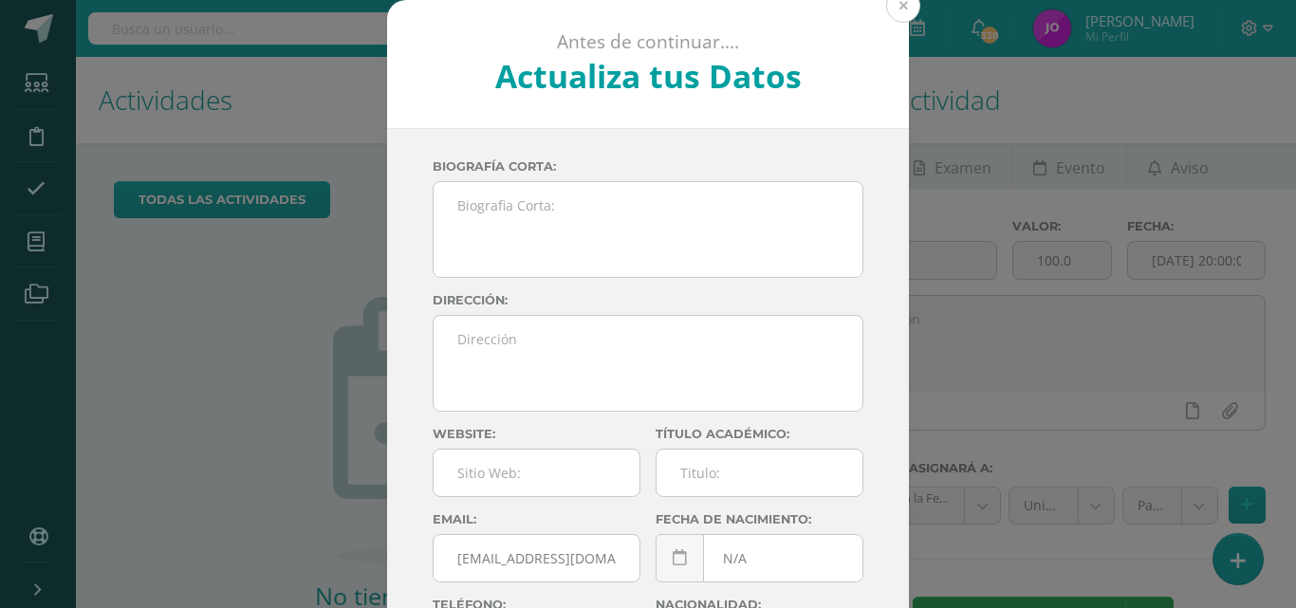
click at [893, 7] on button at bounding box center [903, 6] width 34 height 34
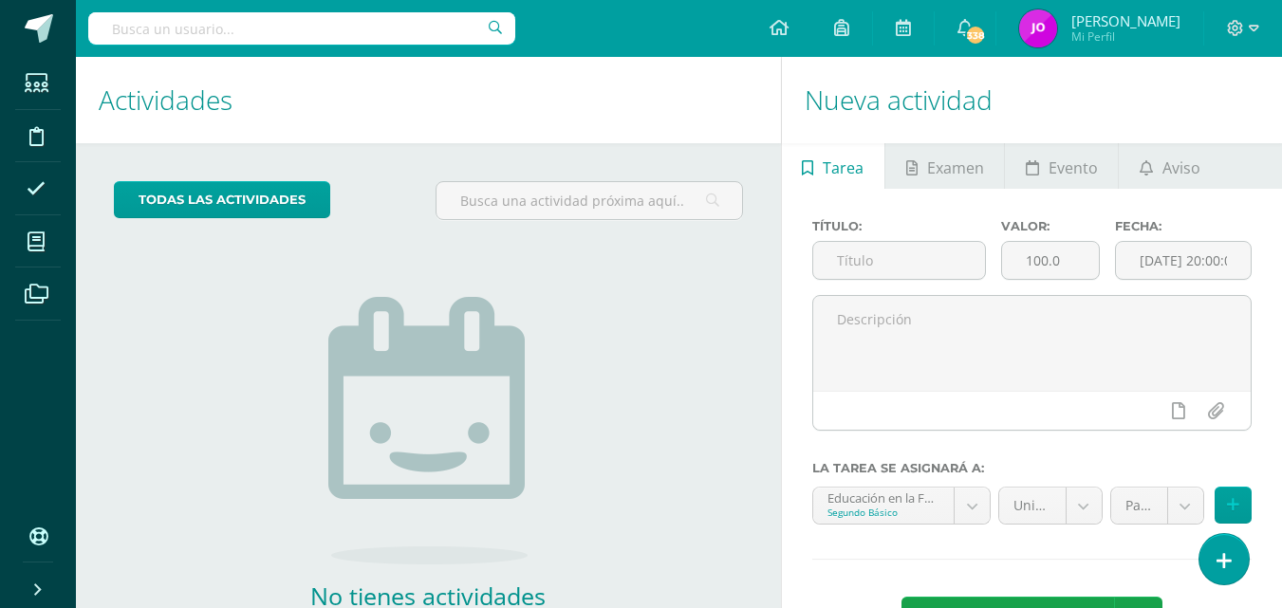
click at [656, 310] on div "todas las Actividades No tienes actividades Échale un vistazo a los demás perío…" at bounding box center [428, 436] width 705 height 586
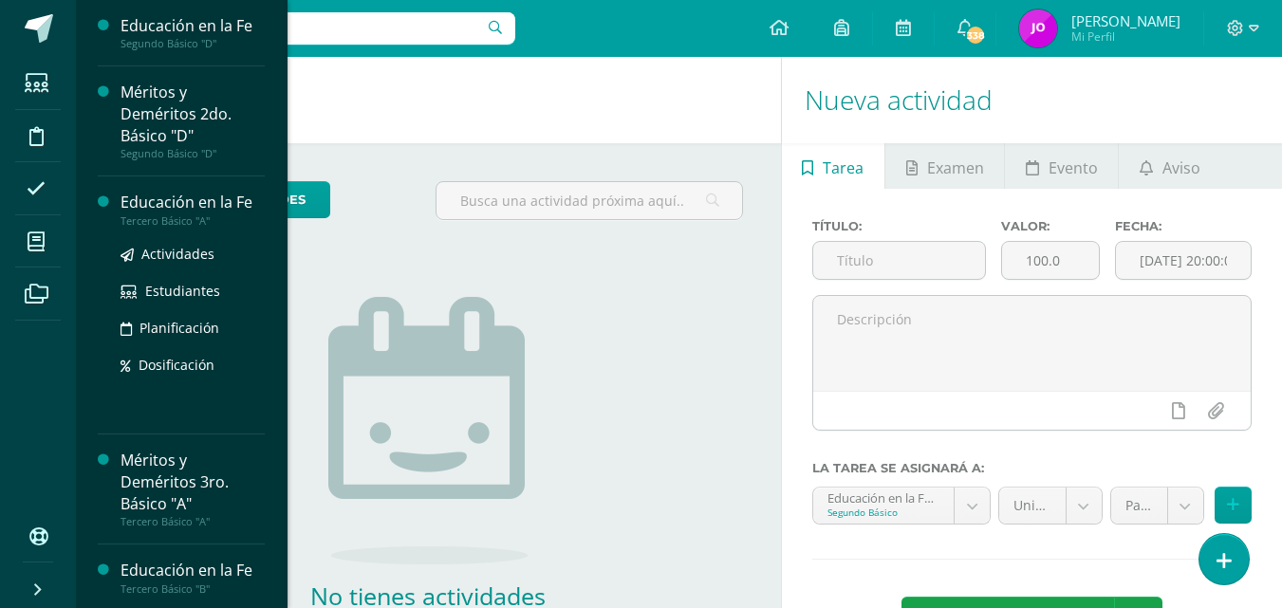
click at [176, 216] on div "Tercero Básico "A"" at bounding box center [193, 220] width 144 height 13
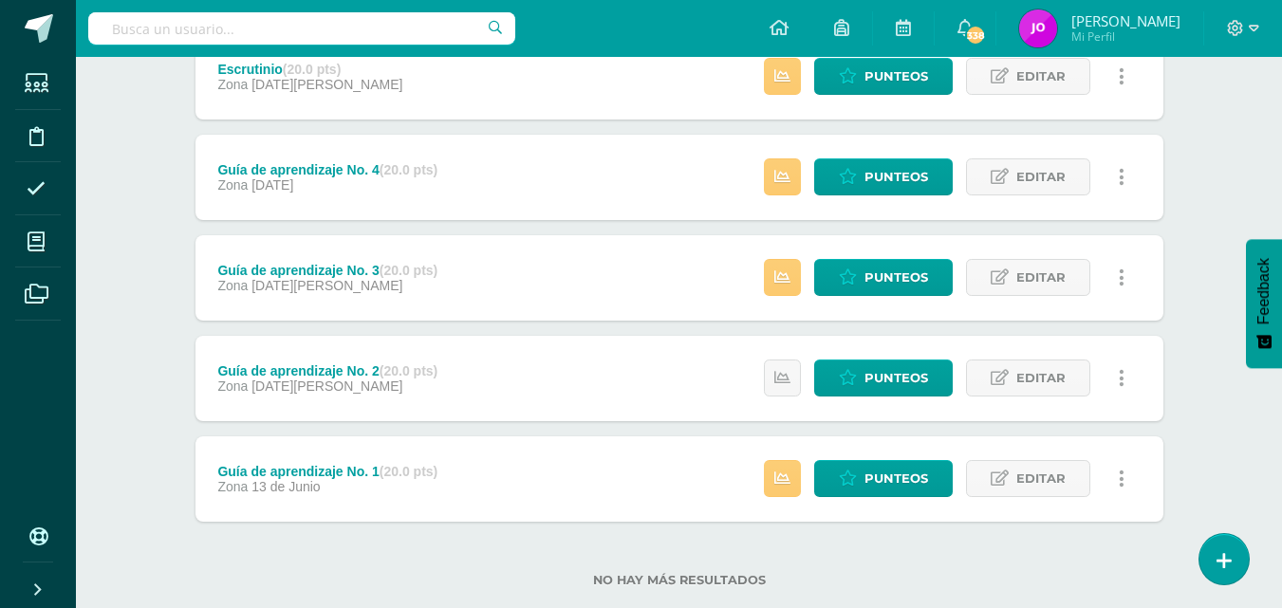
scroll to position [322, 0]
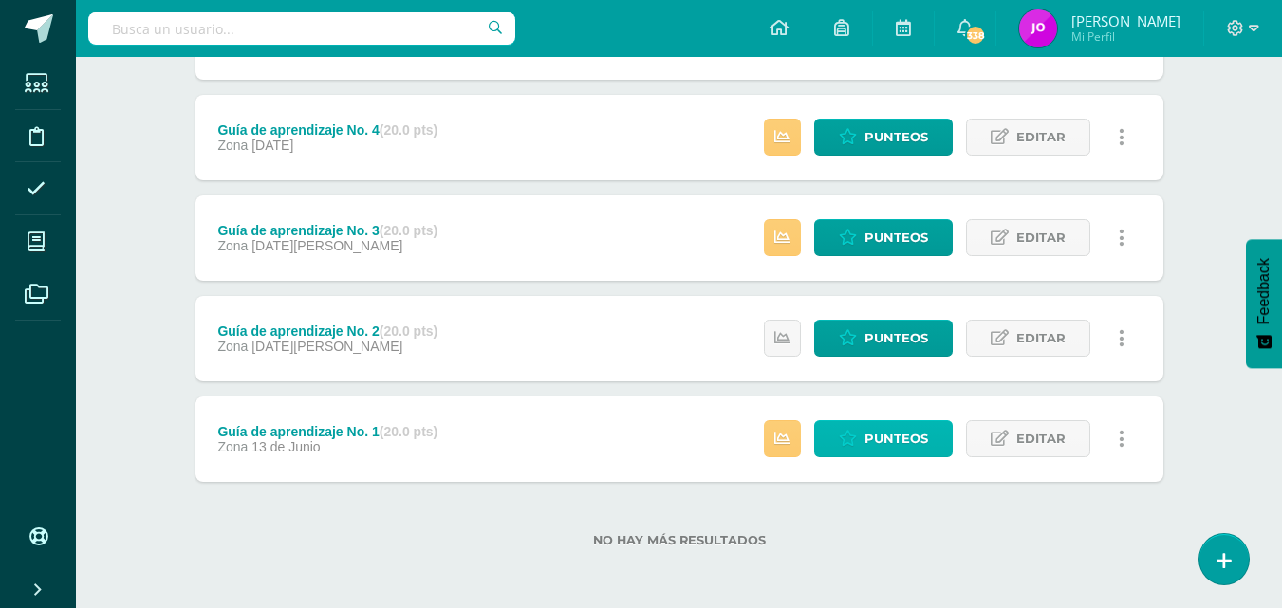
click at [904, 437] on span "Punteos" at bounding box center [896, 438] width 64 height 35
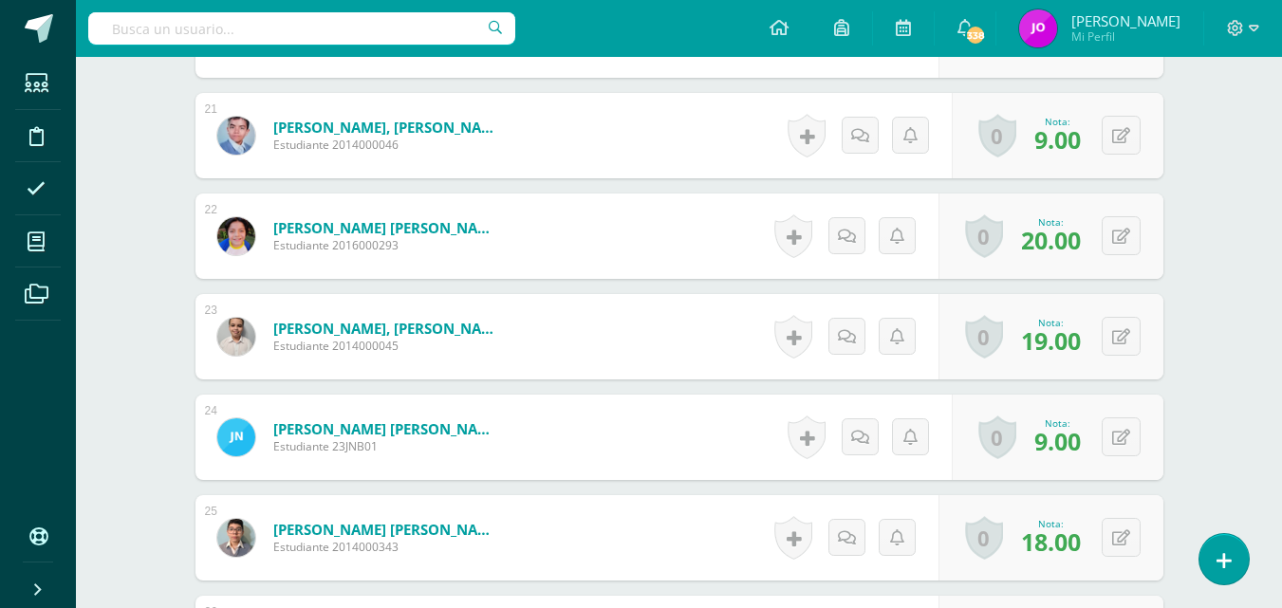
scroll to position [2634, 0]
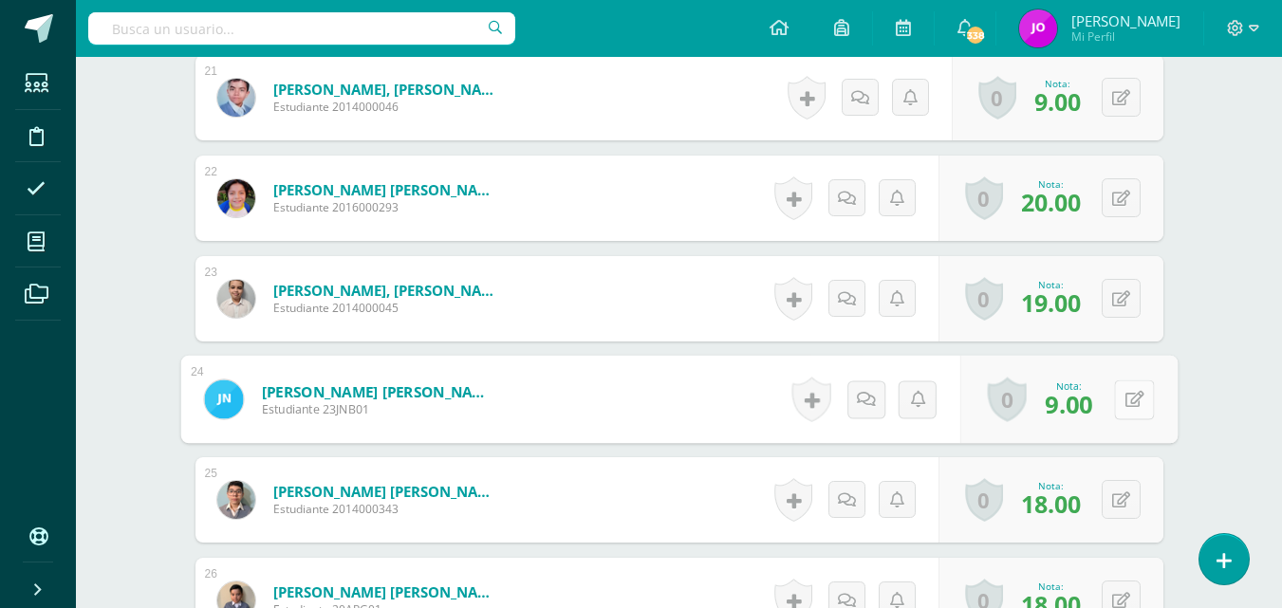
click at [1124, 390] on button at bounding box center [1134, 400] width 40 height 40
click at [994, 407] on input "9.00" at bounding box center [1004, 405] width 76 height 38
type input "11.00"
click at [1089, 405] on icon at bounding box center [1083, 406] width 17 height 16
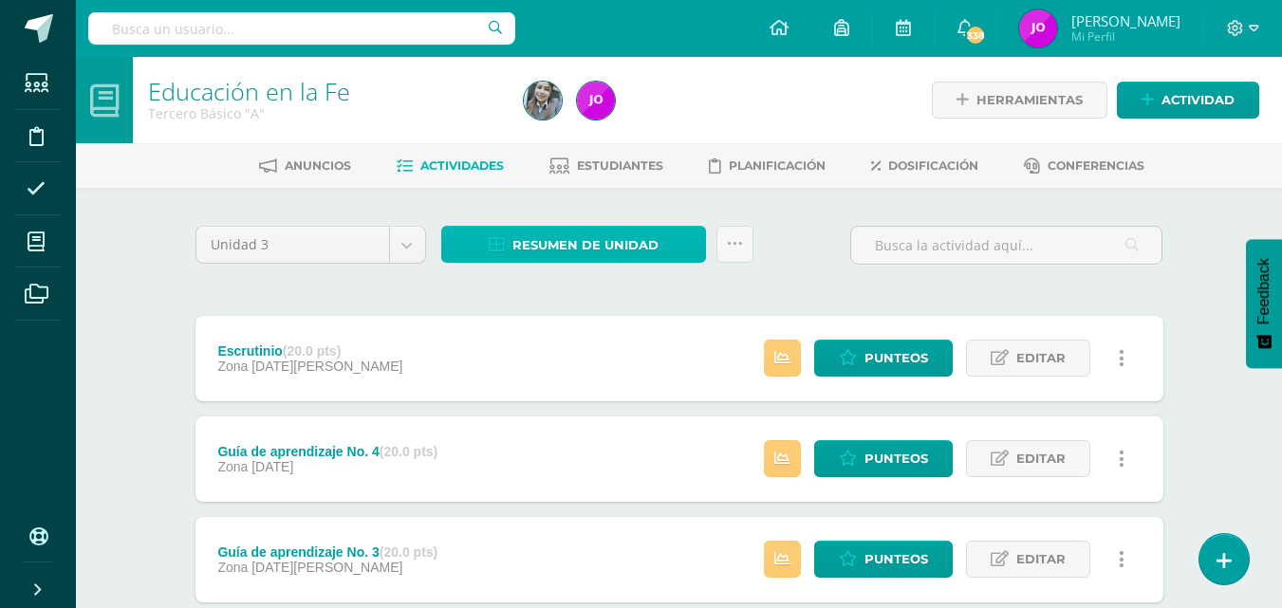
click at [628, 244] on span "Resumen de unidad" at bounding box center [585, 245] width 146 height 35
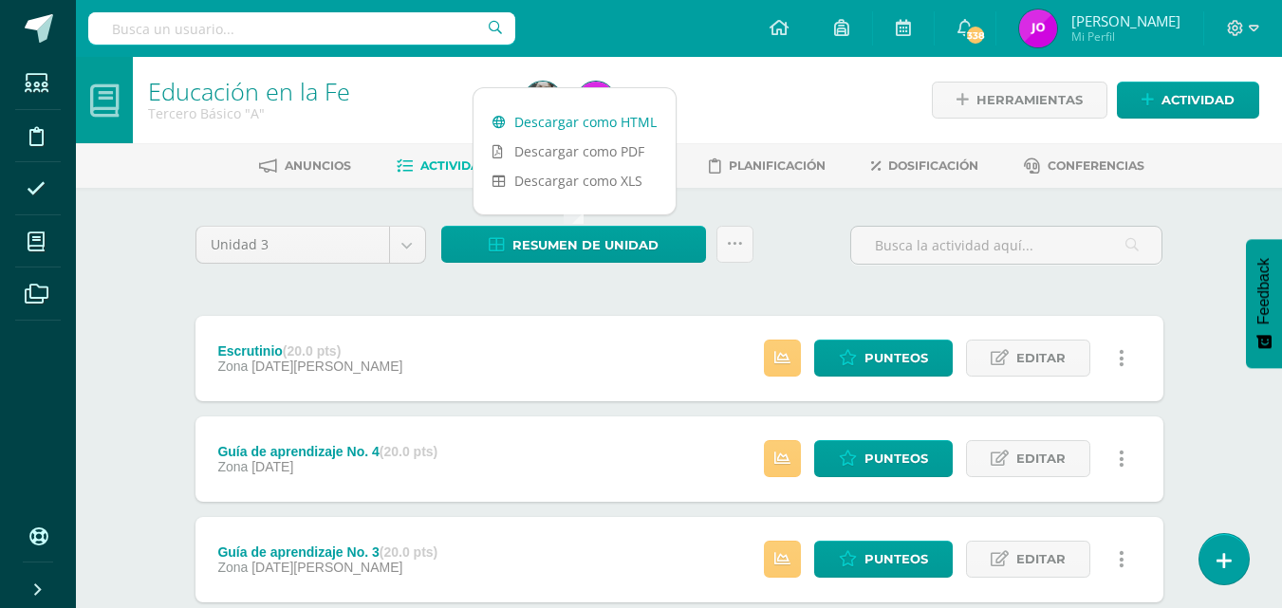
click at [597, 113] on link "Descargar como HTML" at bounding box center [575, 121] width 202 height 29
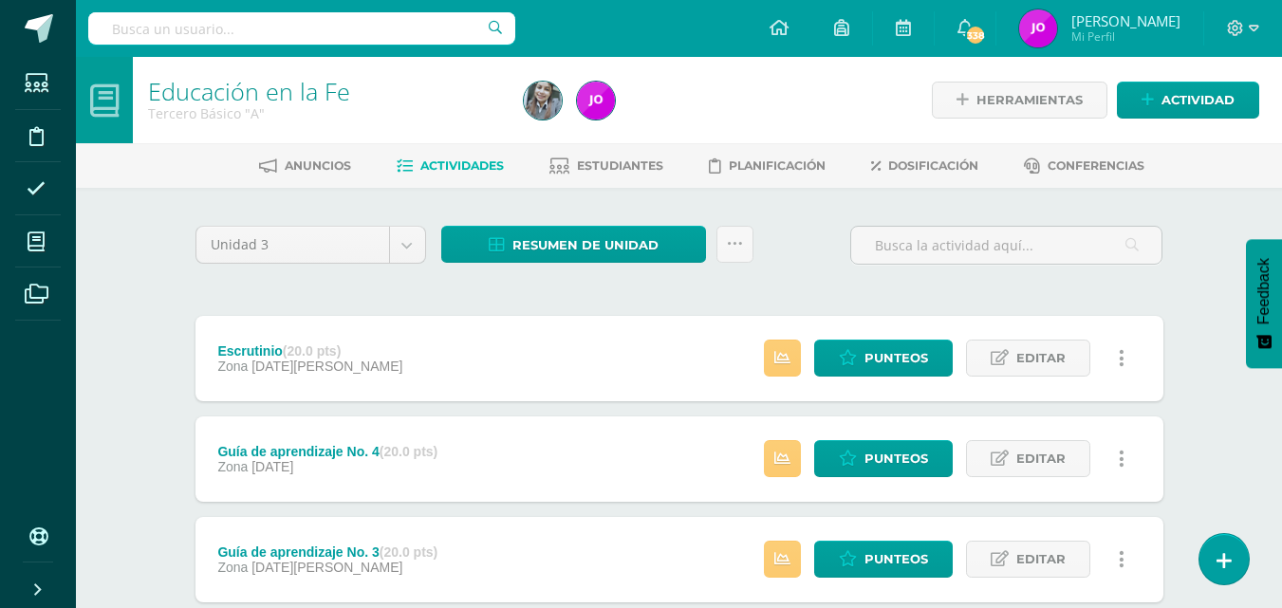
click at [1255, 195] on div "Educación en la Fe Tercero Básico "A" Herramientas Detalle de asistencias Activ…" at bounding box center [679, 493] width 1206 height 873
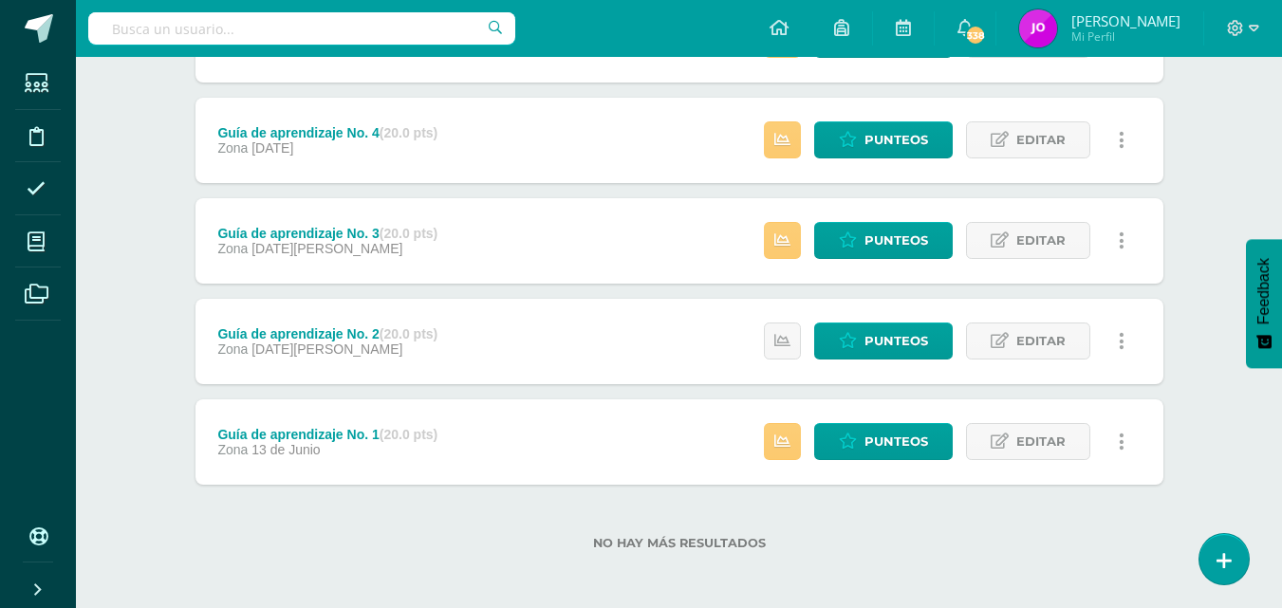
scroll to position [322, 0]
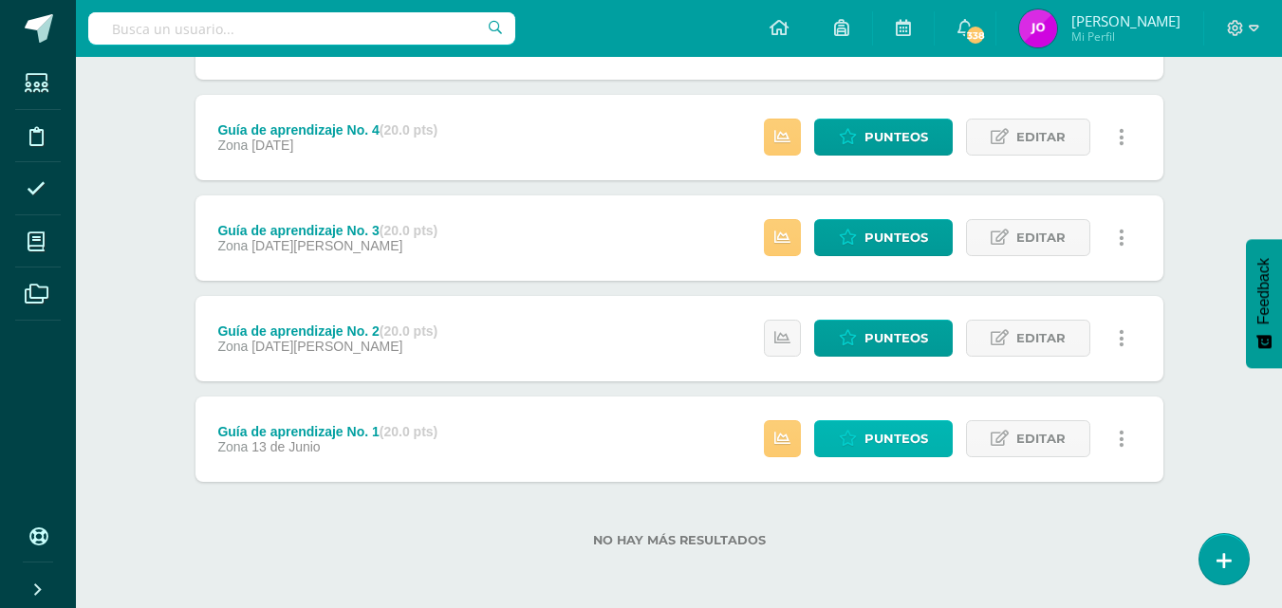
click at [908, 453] on span "Punteos" at bounding box center [896, 438] width 64 height 35
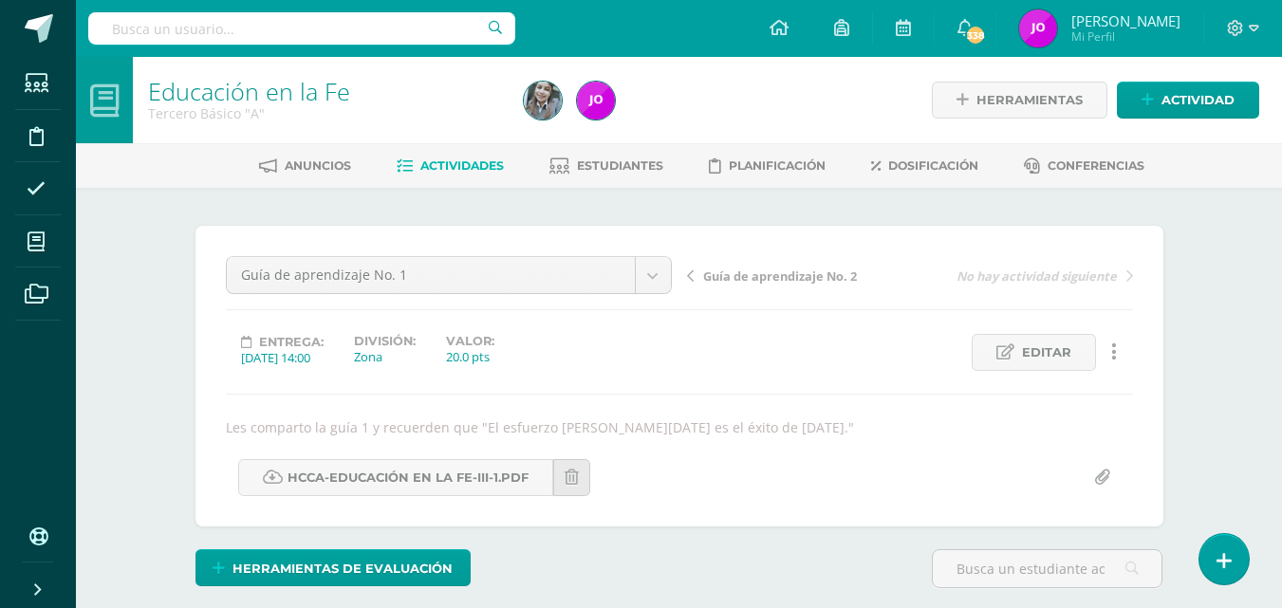
click at [1217, 404] on div "Educación en la Fe Tercero Básico "A" Herramientas Detalle de asistencias Activ…" at bounding box center [679, 413] width 1206 height 713
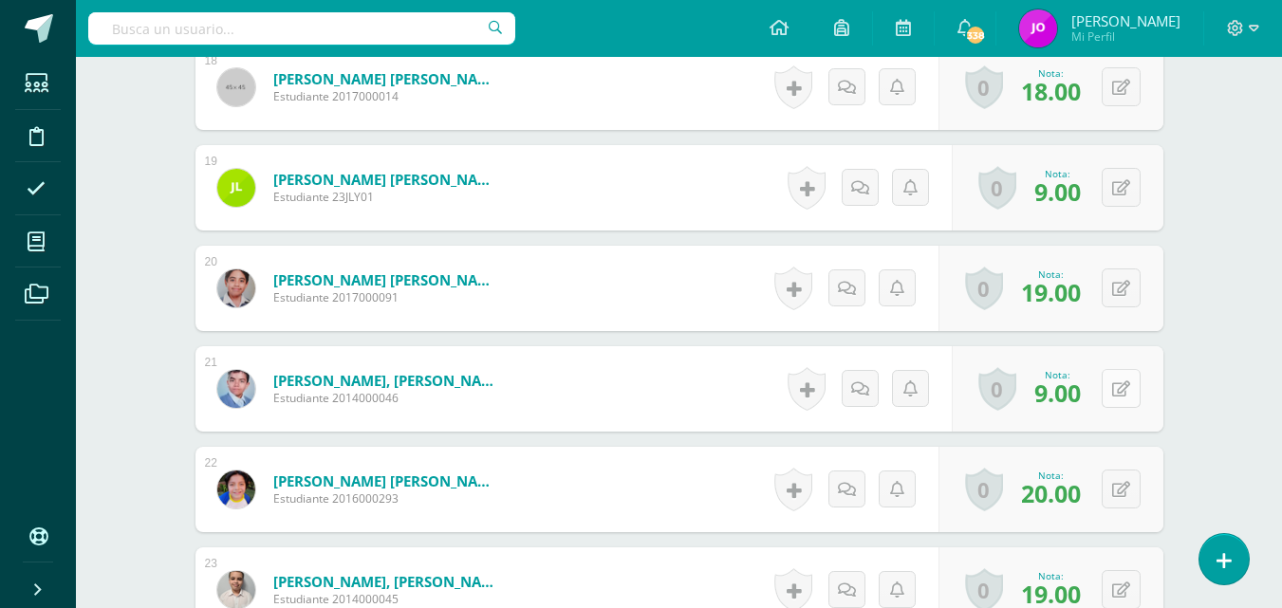
scroll to position [2344, 0]
click at [1121, 390] on button at bounding box center [1121, 387] width 39 height 39
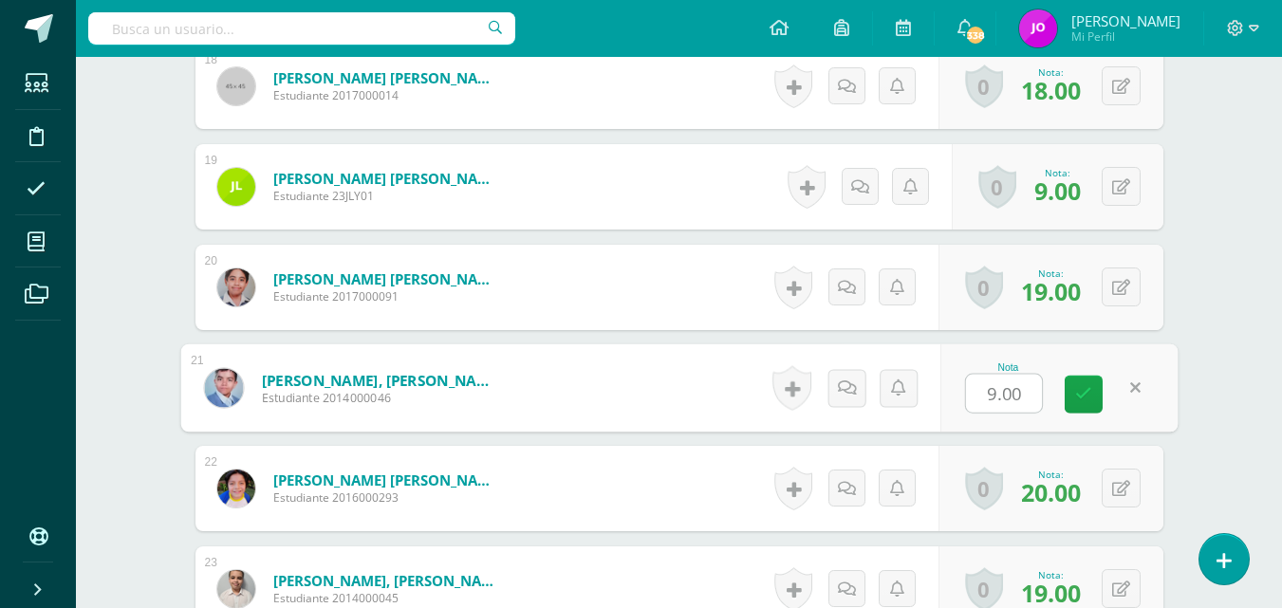
click at [997, 393] on input "9.00" at bounding box center [1004, 394] width 76 height 38
type input "11.00"
click at [1090, 399] on icon at bounding box center [1083, 394] width 17 height 16
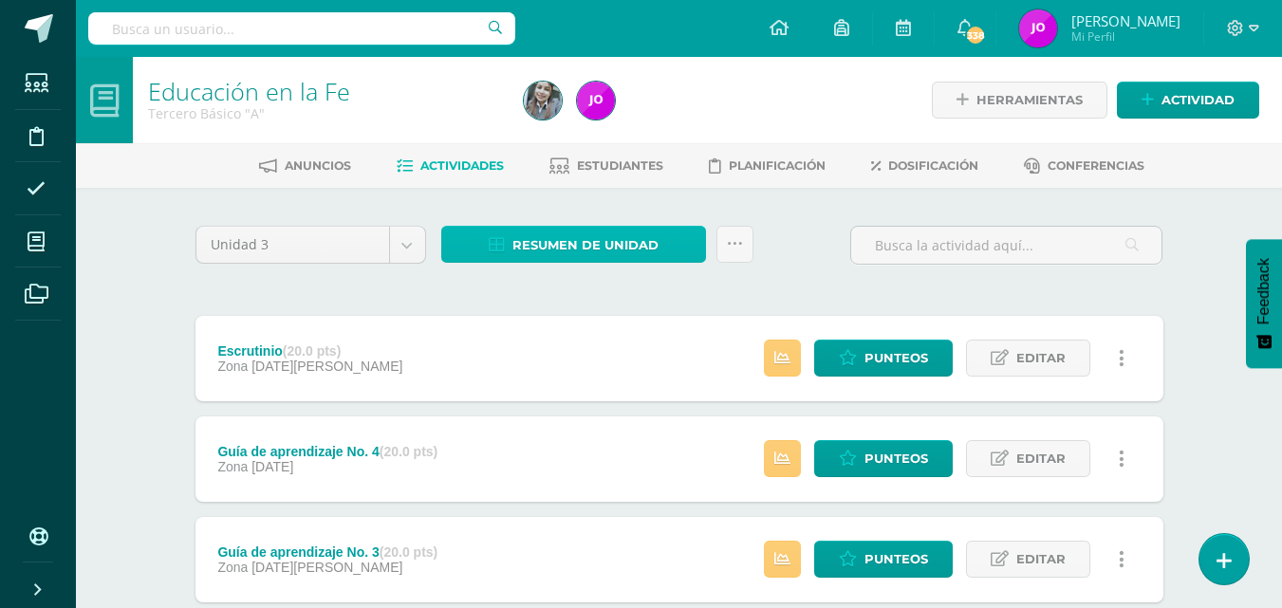
click at [592, 252] on span "Resumen de unidad" at bounding box center [585, 245] width 146 height 35
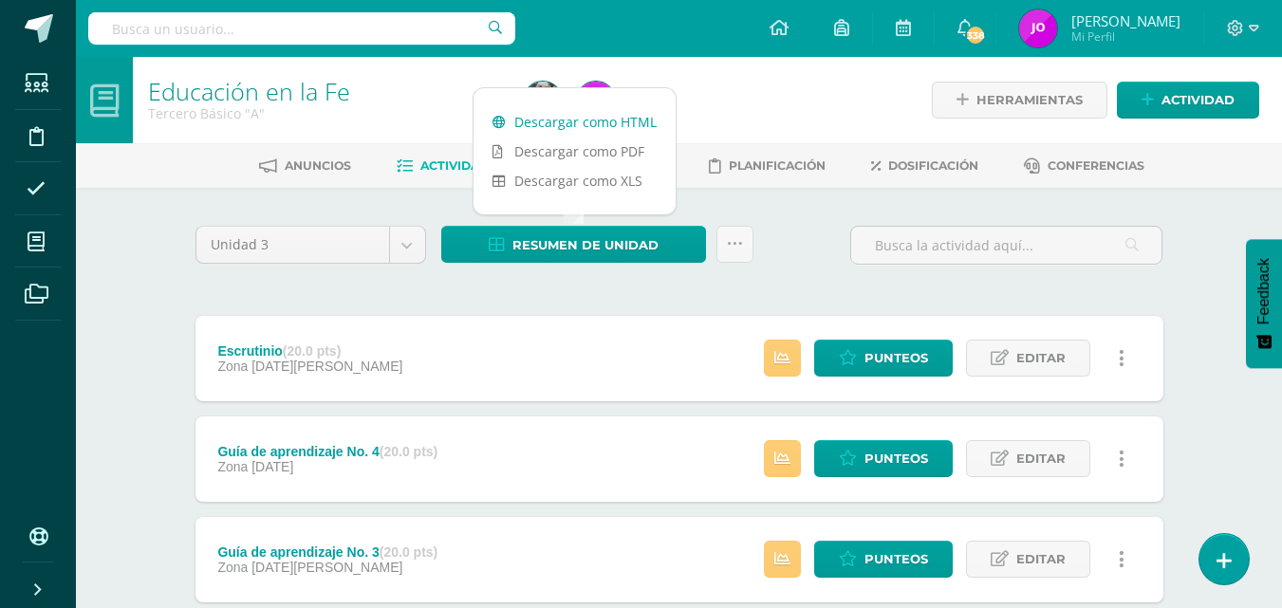
click at [598, 113] on link "Descargar como HTML" at bounding box center [575, 121] width 202 height 29
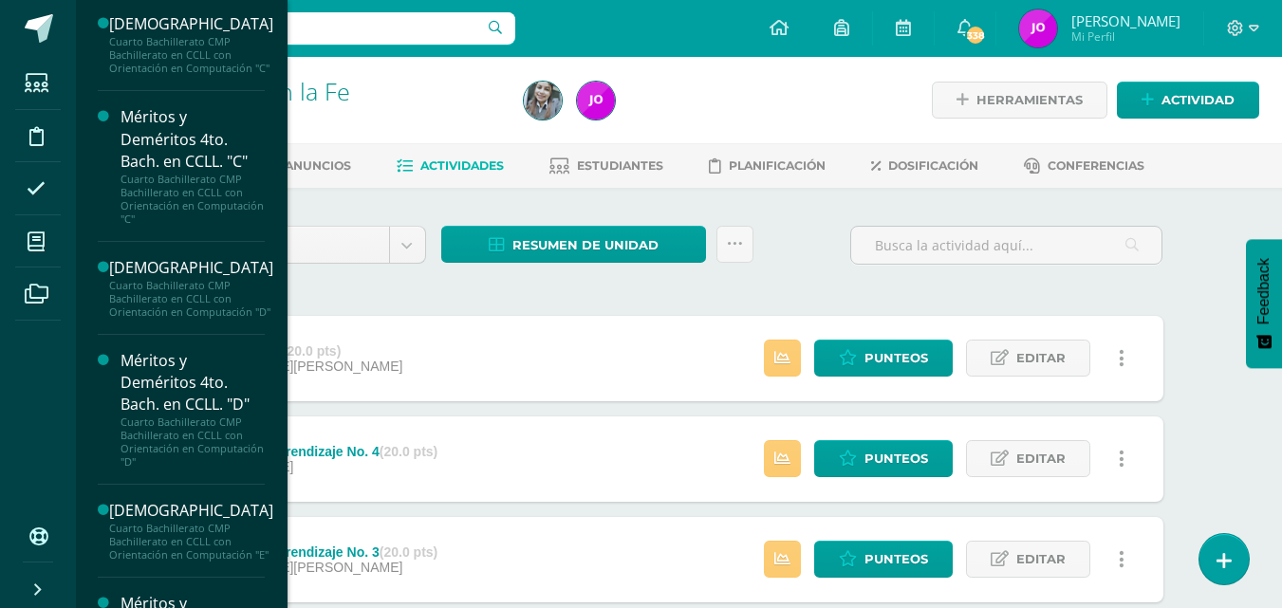
scroll to position [1065, 0]
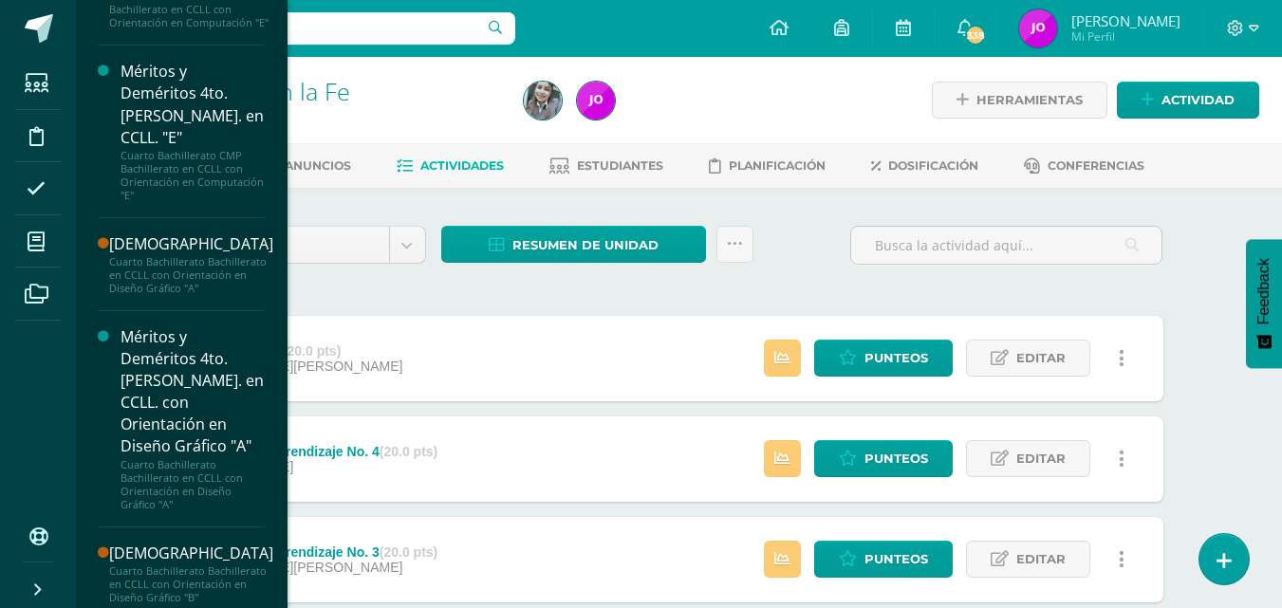
click at [213, 574] on div "Cuarto Bachillerato Bachillerato en CCLL con Orientación en Diseño Gráfico "B"" at bounding box center [191, 585] width 164 height 40
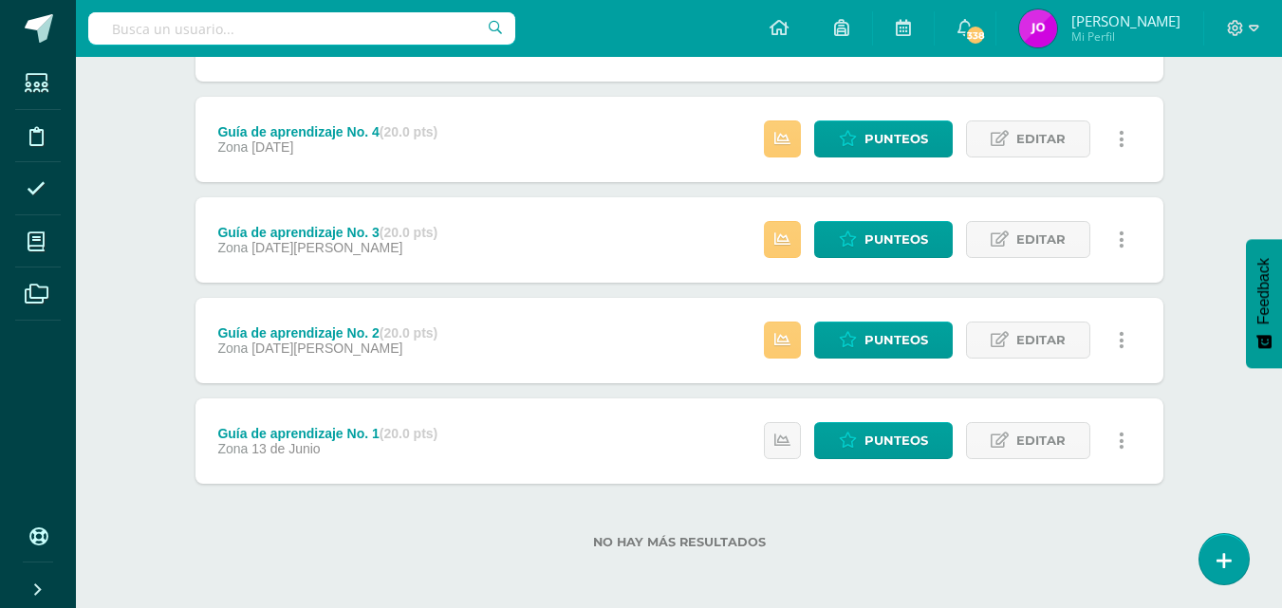
scroll to position [322, 0]
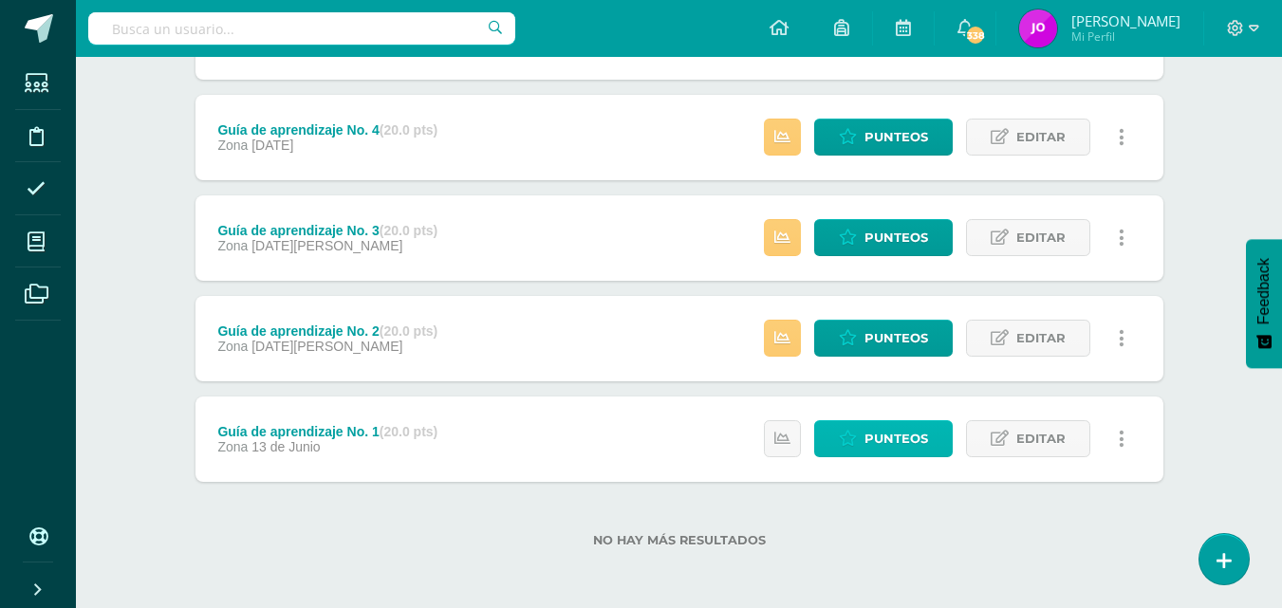
click at [910, 433] on span "Punteos" at bounding box center [896, 438] width 64 height 35
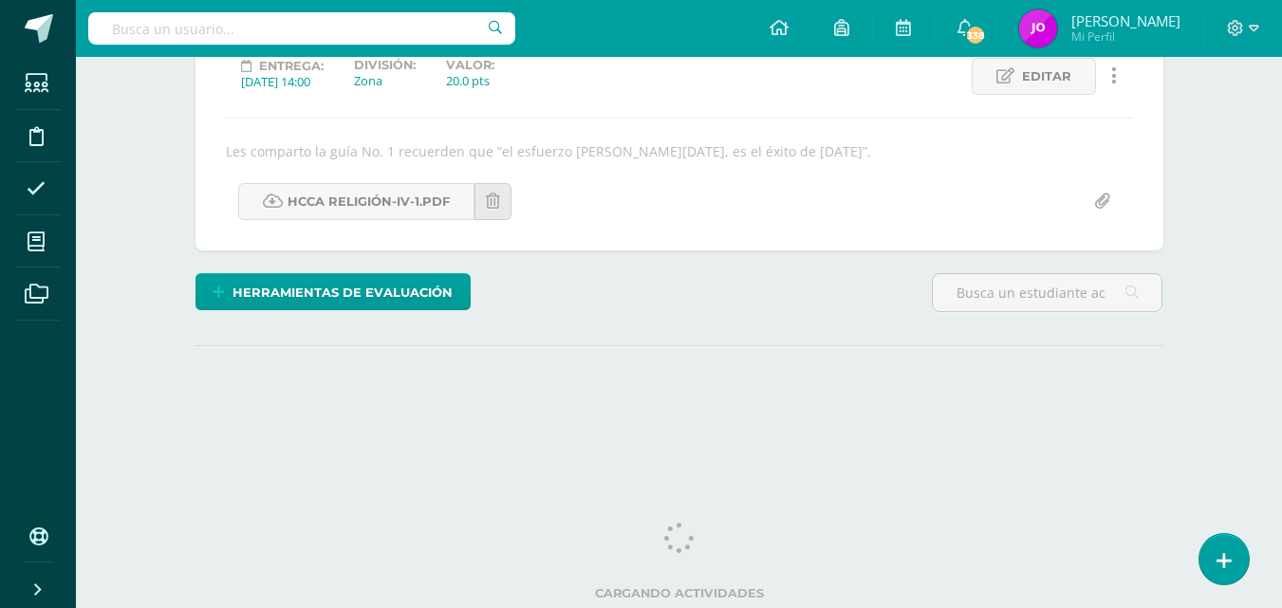
drag, startPoint x: 1290, startPoint y: 604, endPoint x: 911, endPoint y: 397, distance: 431.5
click at [911, 397] on div "¿Estás seguro que quieres eliminar esta actividad? Esto borrará la actividad y …" at bounding box center [679, 203] width 983 height 506
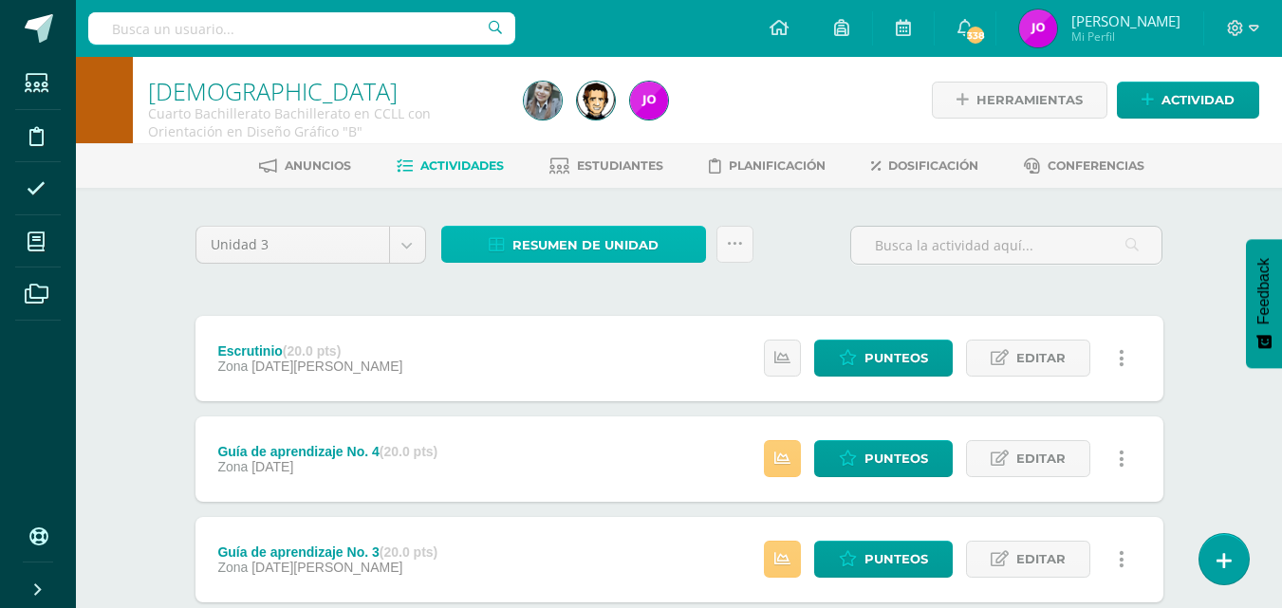
click at [622, 249] on span "Resumen de unidad" at bounding box center [585, 245] width 146 height 35
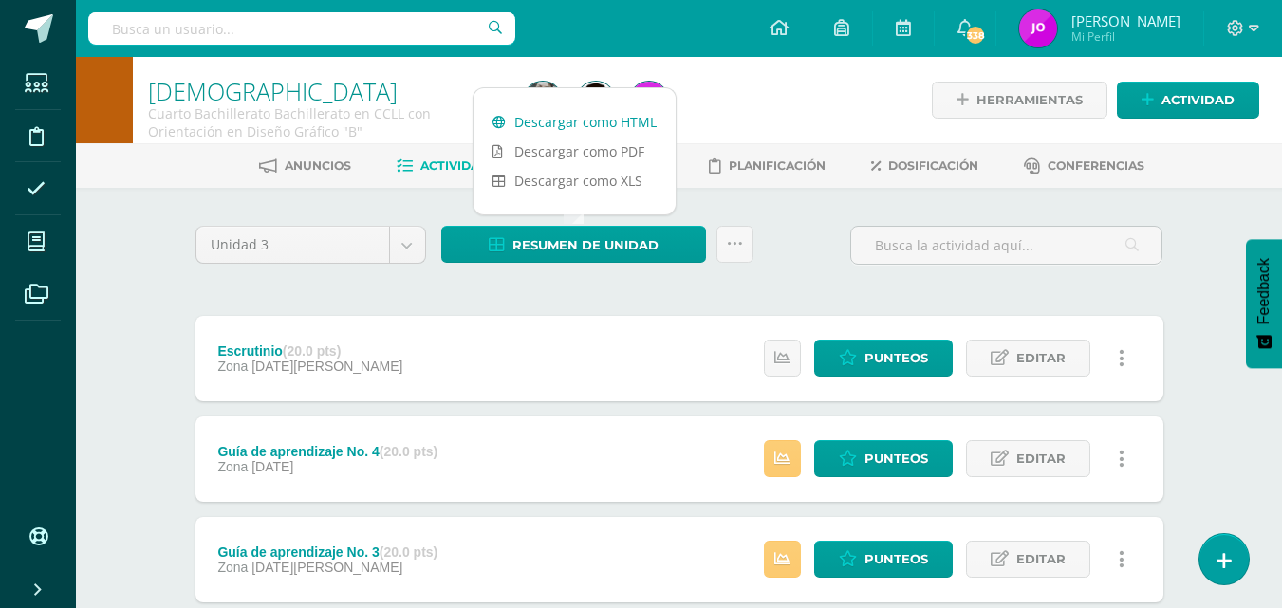
click at [614, 121] on link "Descargar como HTML" at bounding box center [575, 121] width 202 height 29
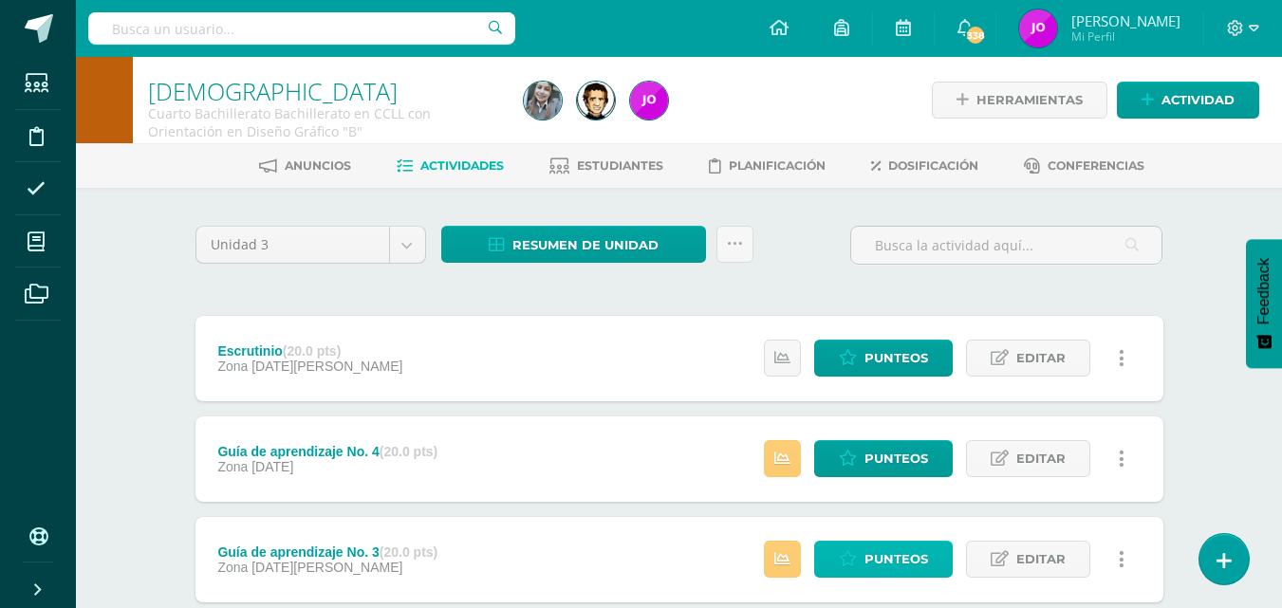
click at [907, 557] on span "Punteos" at bounding box center [896, 559] width 64 height 35
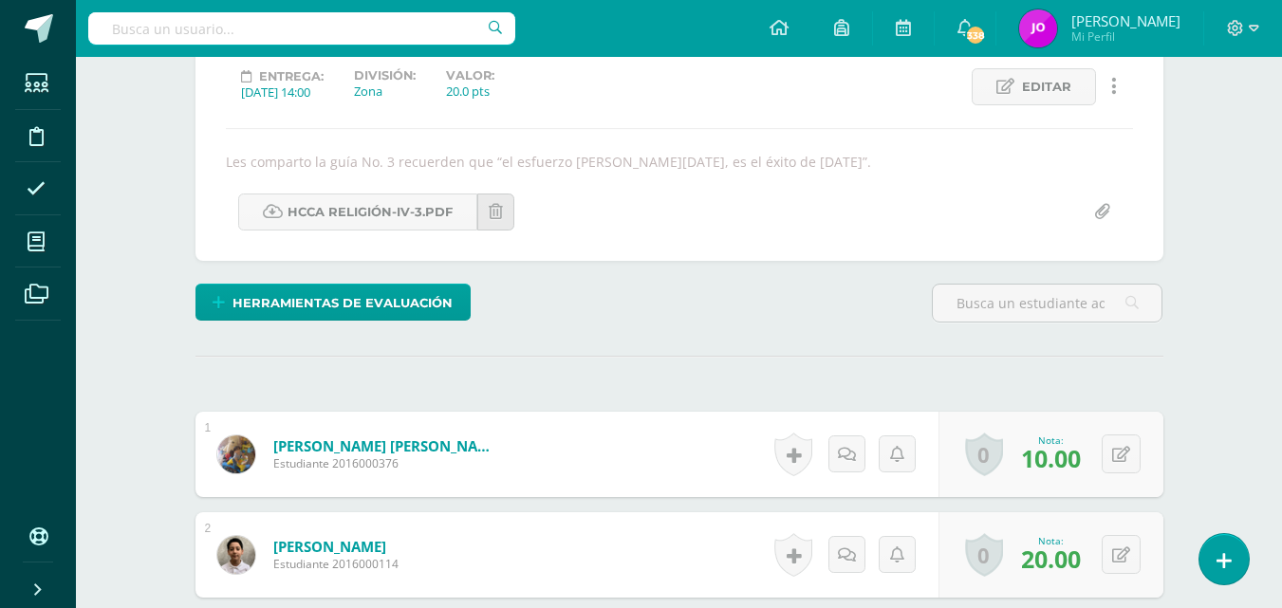
scroll to position [267, 0]
click at [1125, 443] on button at bounding box center [1121, 453] width 39 height 39
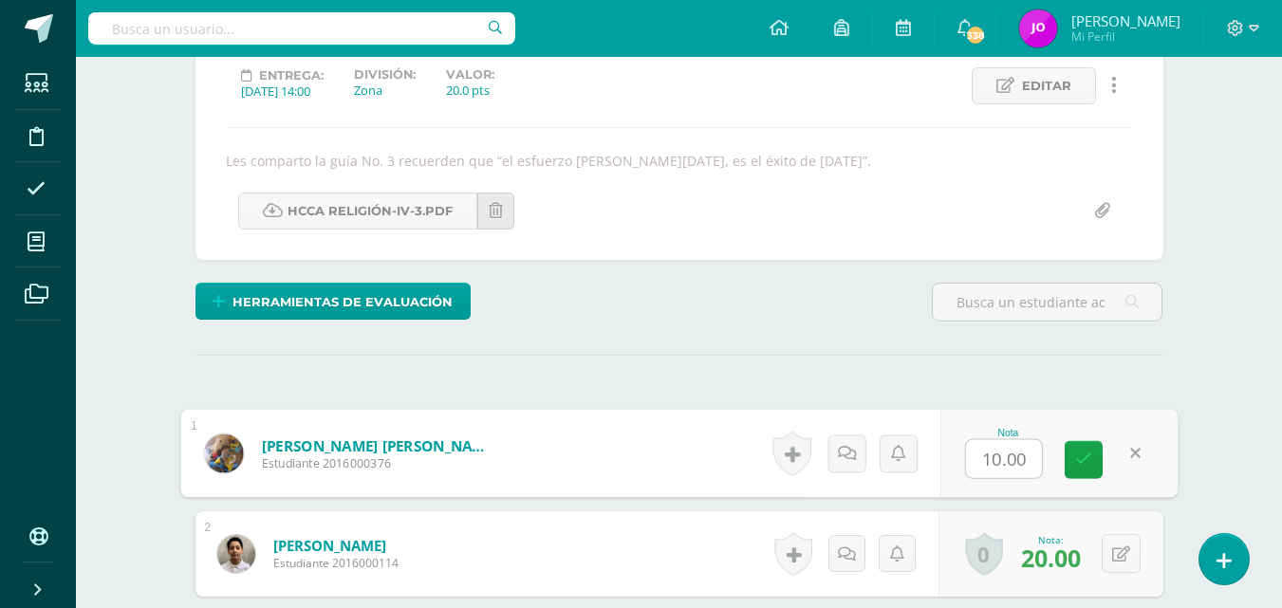
click at [998, 457] on input "10.00" at bounding box center [1004, 459] width 76 height 38
type input "19.00"
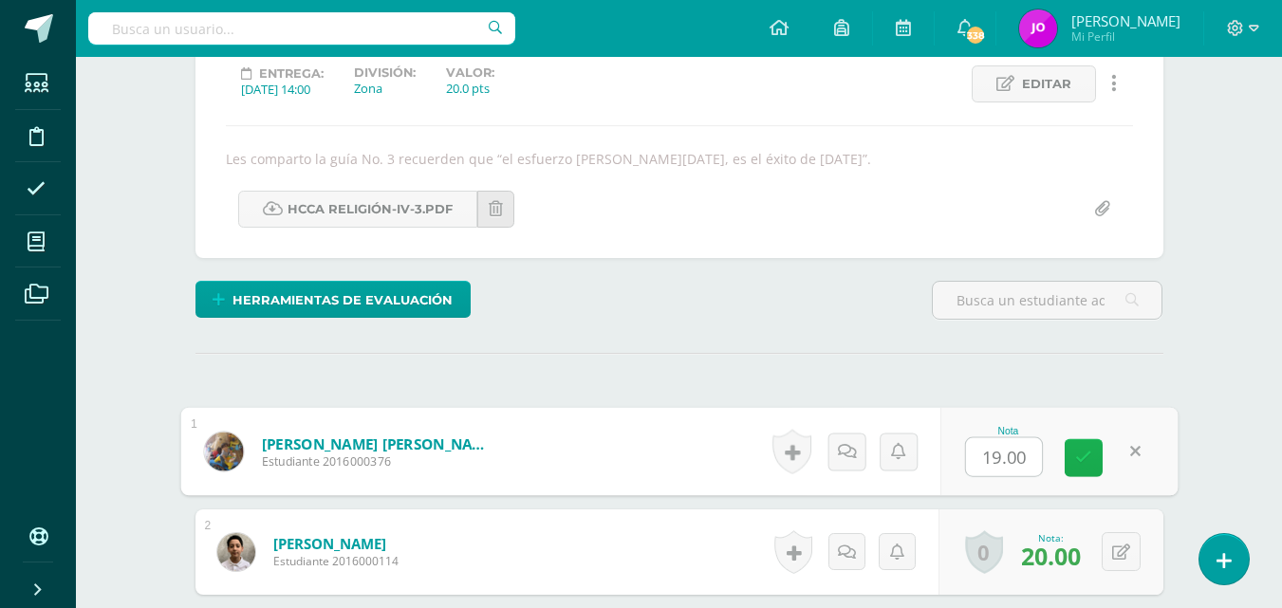
scroll to position [269, 0]
click at [1092, 461] on link at bounding box center [1084, 457] width 38 height 38
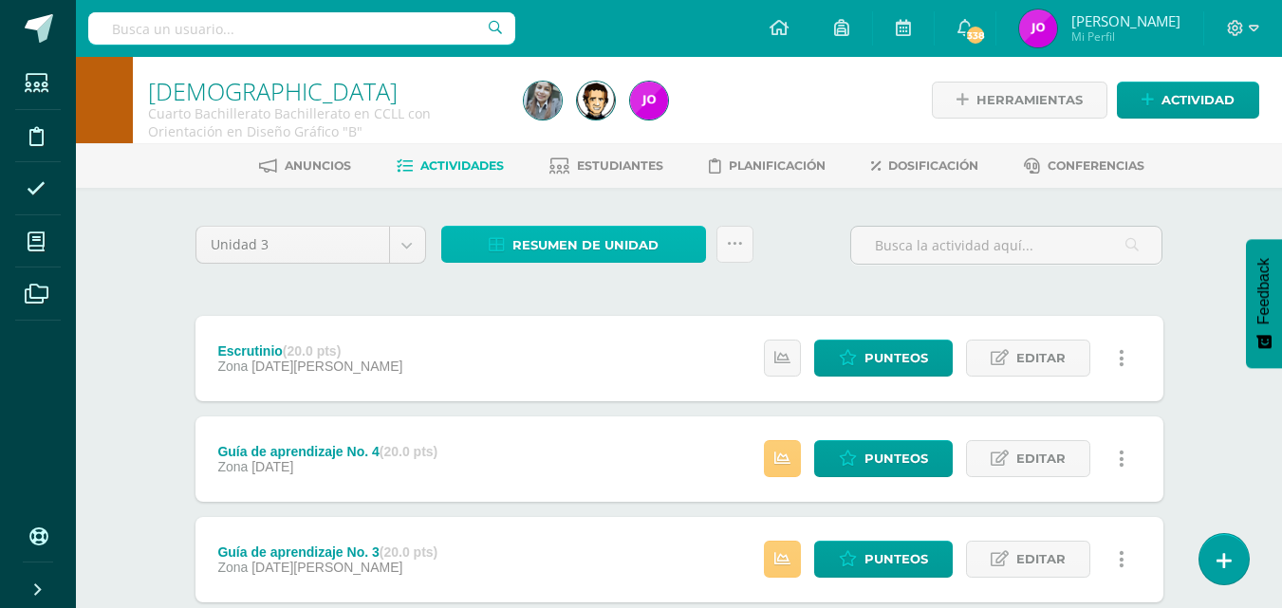
click at [622, 248] on span "Resumen de unidad" at bounding box center [585, 245] width 146 height 35
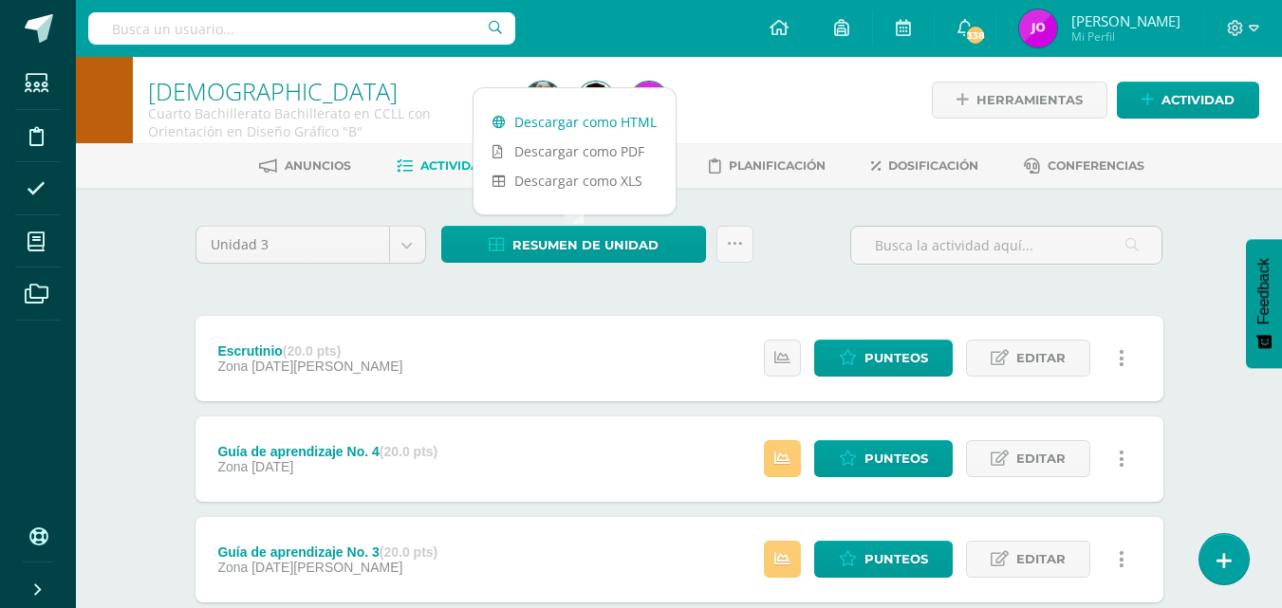
click at [614, 110] on link "Descargar como HTML" at bounding box center [575, 121] width 202 height 29
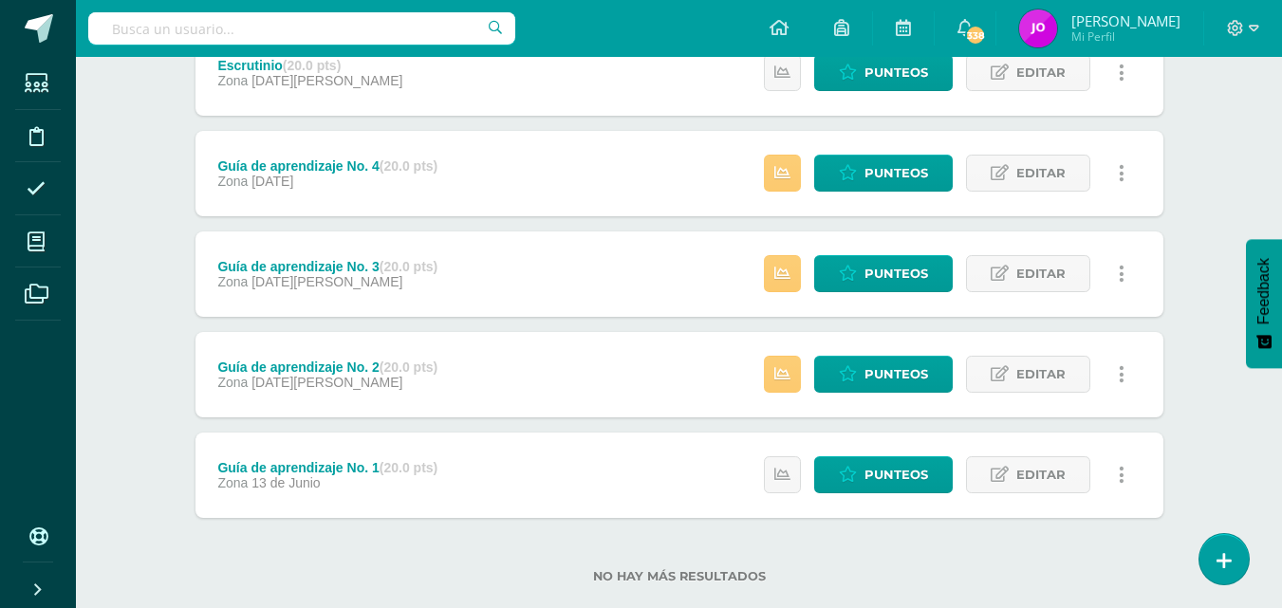
scroll to position [304, 0]
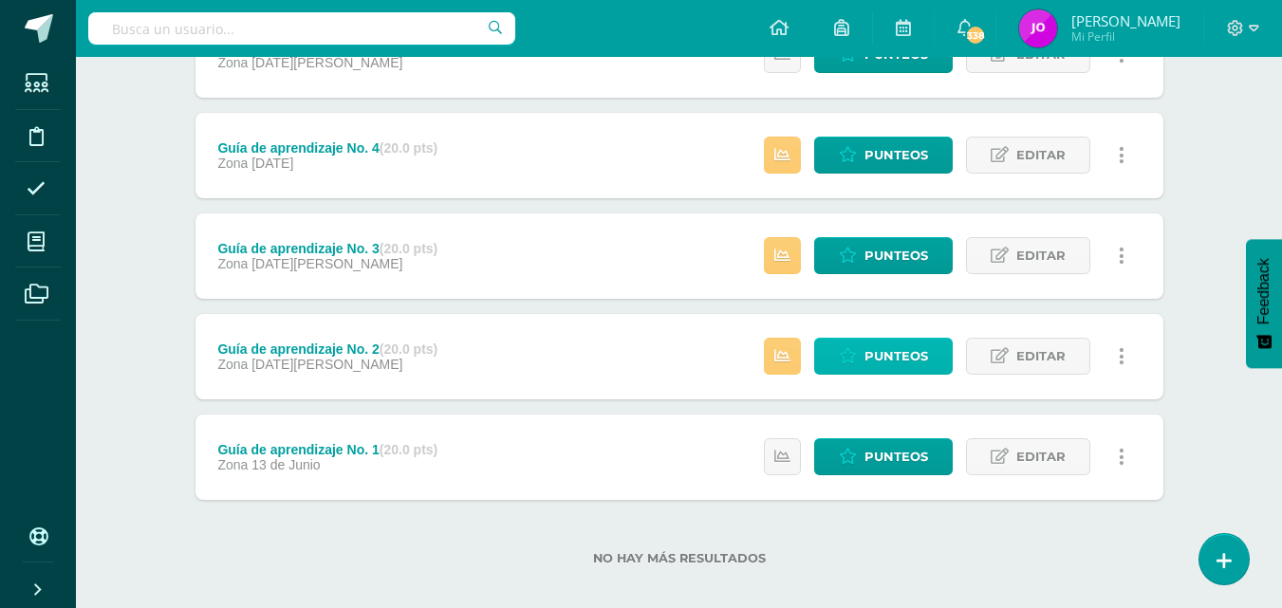
click at [897, 350] on span "Punteos" at bounding box center [896, 356] width 64 height 35
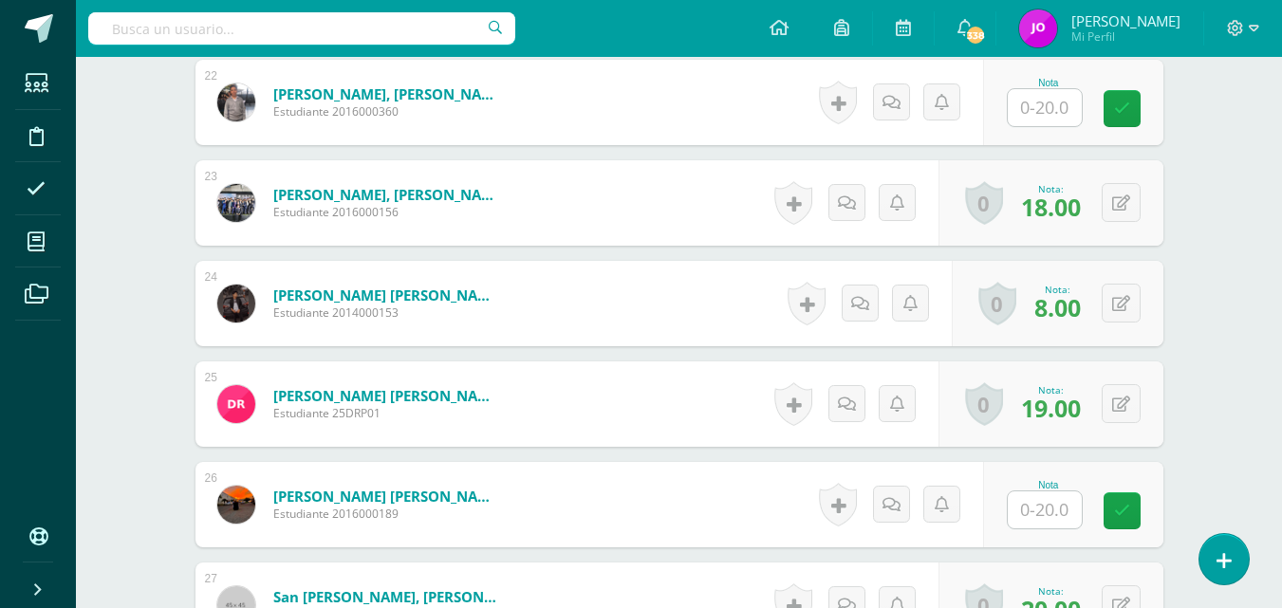
scroll to position [2767, 0]
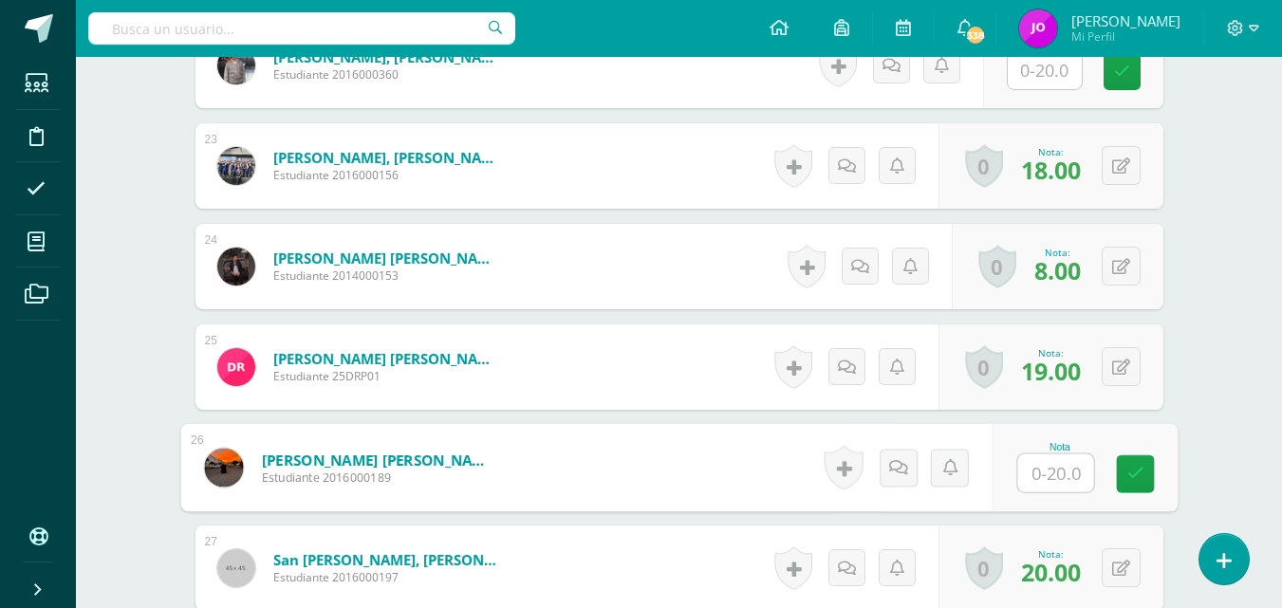
click at [1052, 474] on input "text" at bounding box center [1055, 474] width 76 height 38
type input "9"
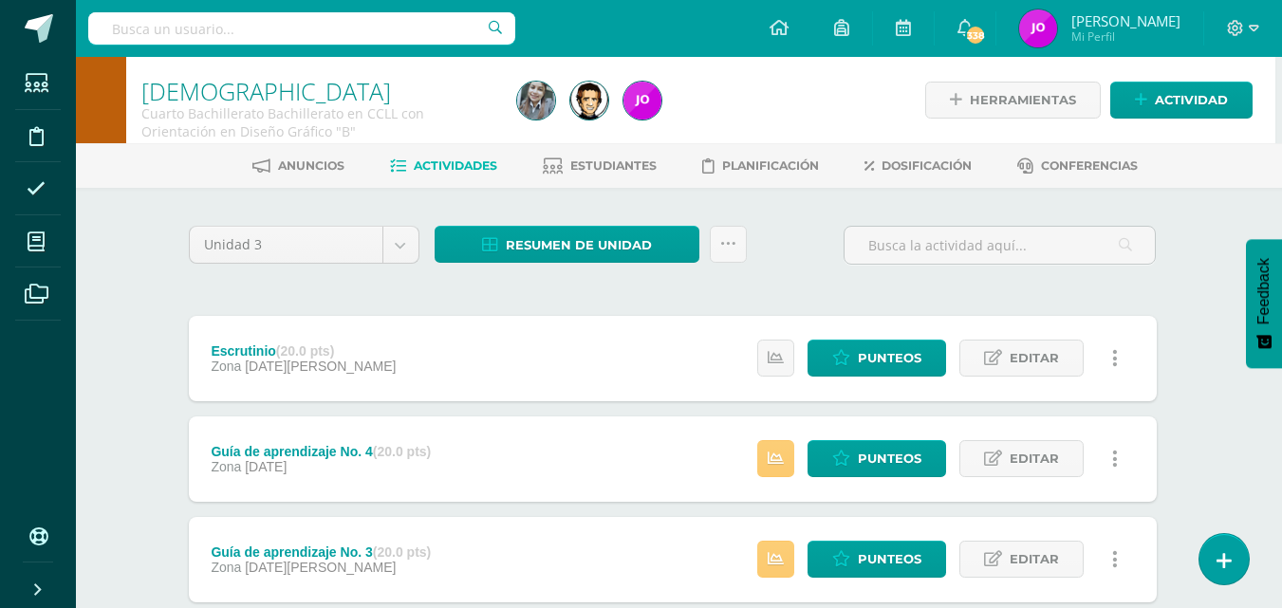
scroll to position [322, 7]
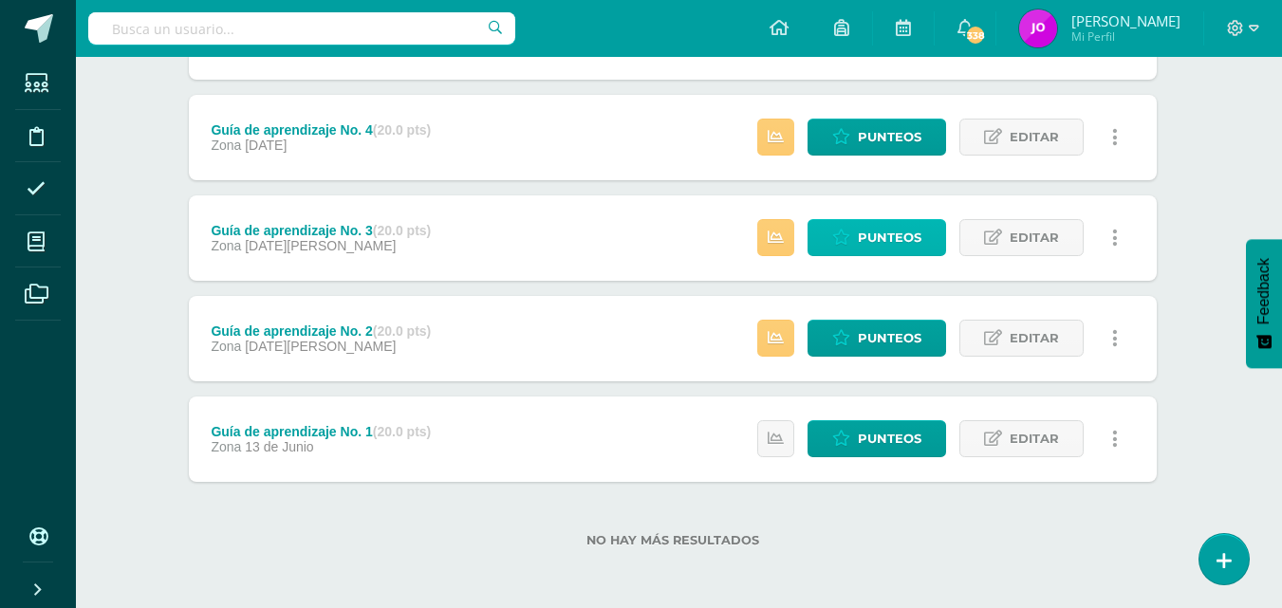
click at [878, 232] on span "Punteos" at bounding box center [890, 237] width 64 height 35
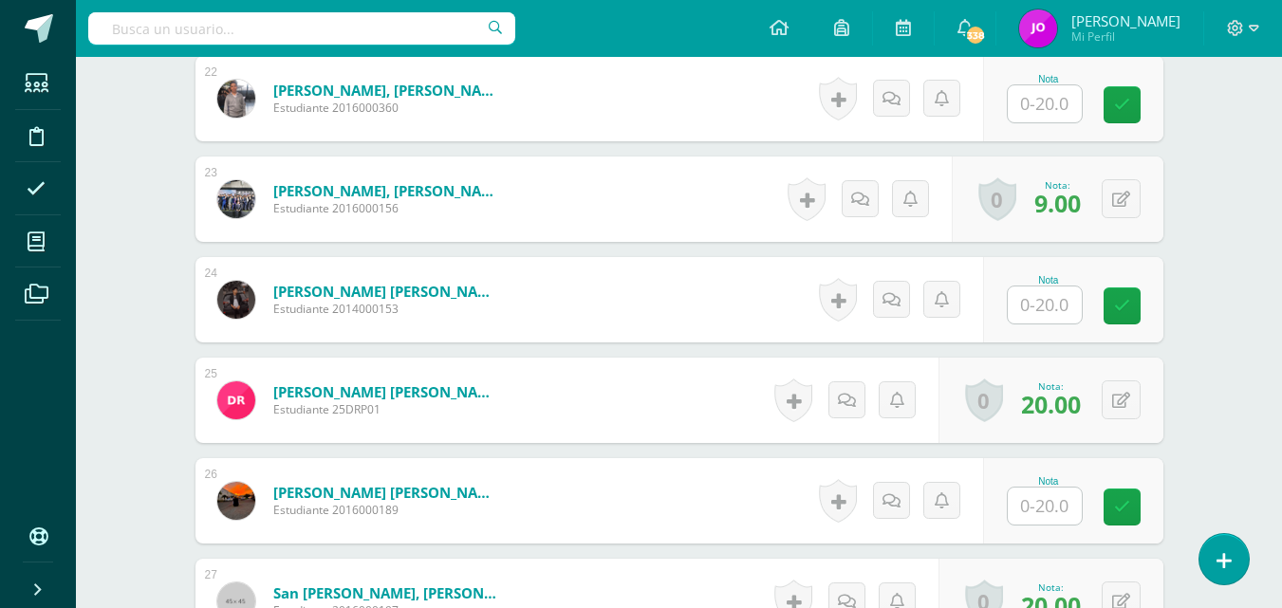
scroll to position [2735, 0]
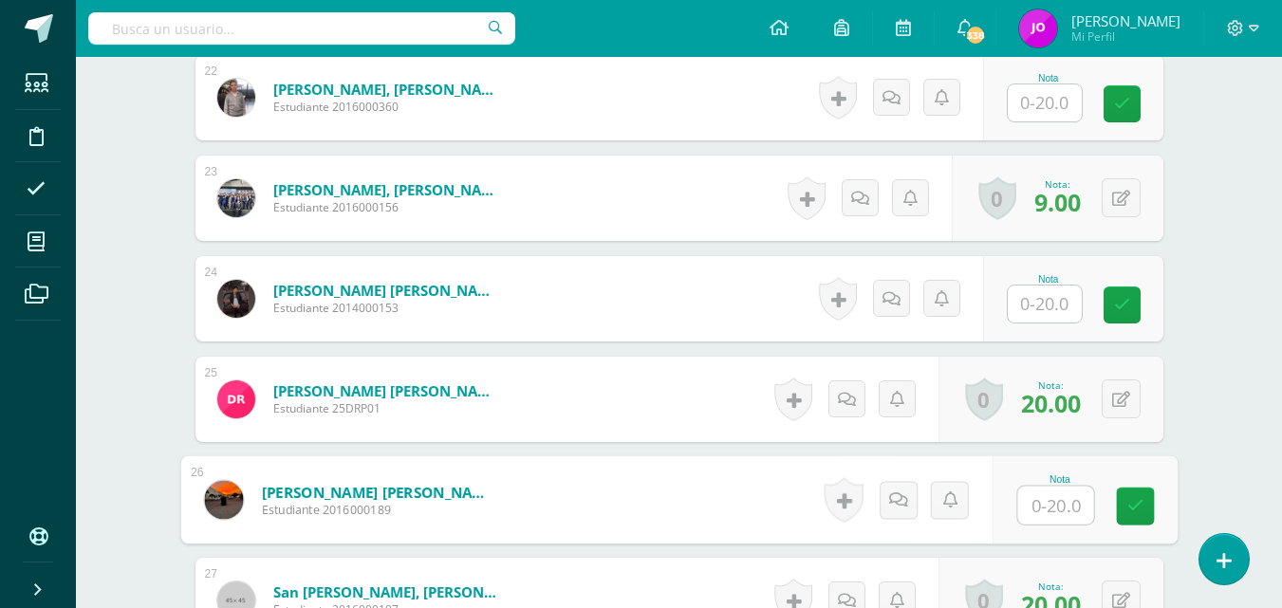
click at [1048, 503] on input "text" at bounding box center [1055, 506] width 76 height 38
type input "9"
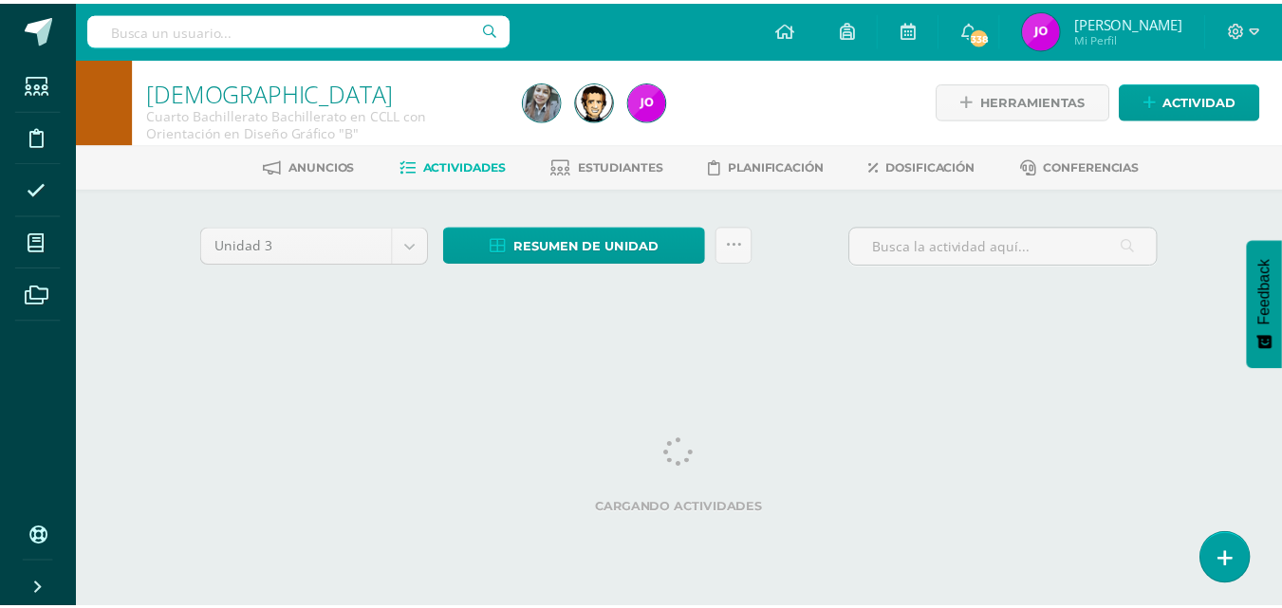
scroll to position [0, 7]
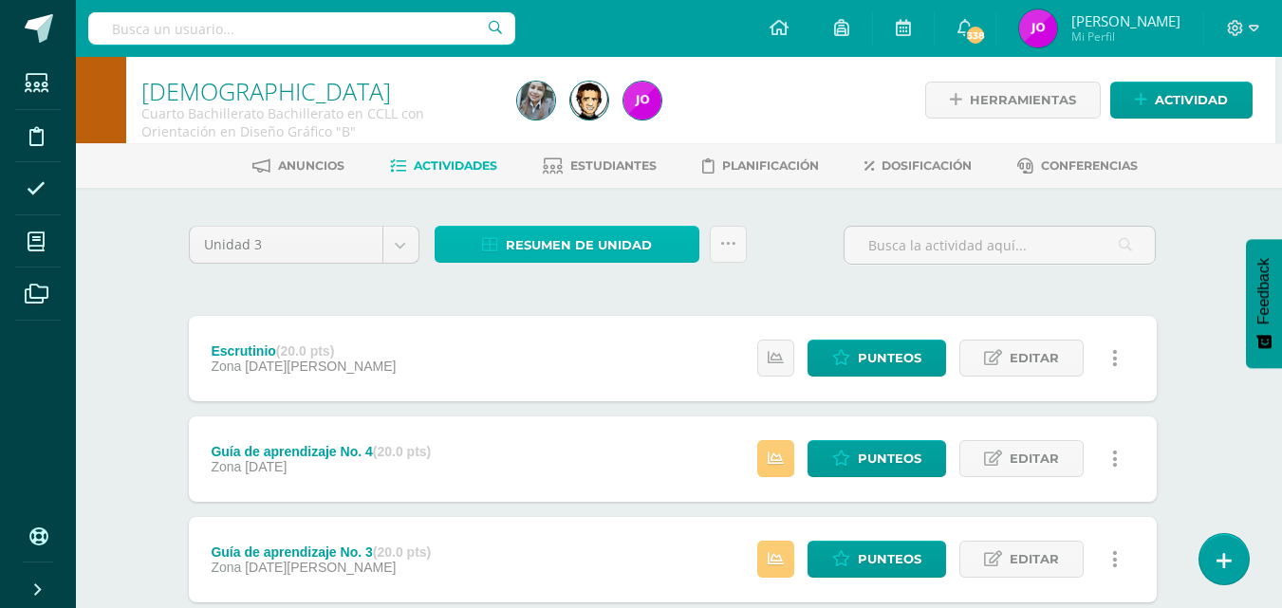
click at [622, 245] on span "Resumen de unidad" at bounding box center [579, 245] width 146 height 35
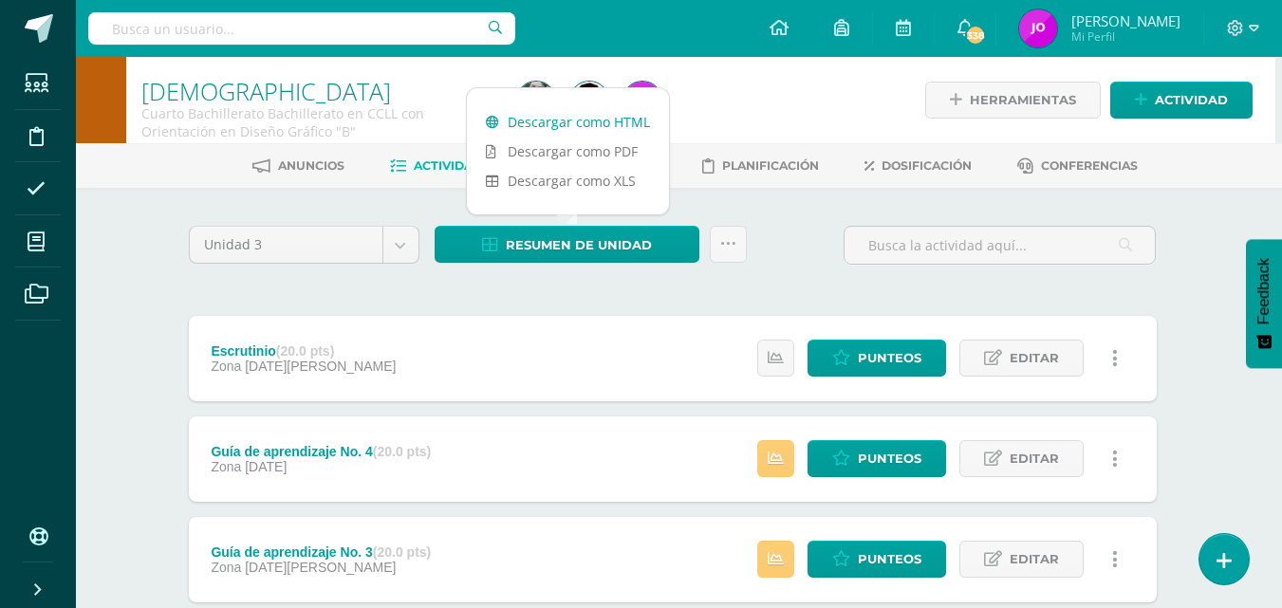
click at [600, 113] on link "Descargar como HTML" at bounding box center [568, 121] width 202 height 29
